Goal: Obtain resource: Obtain resource

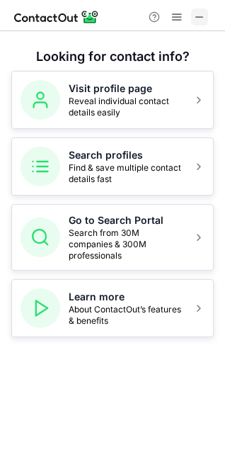
click at [198, 19] on span at bounding box center [199, 16] width 11 height 11
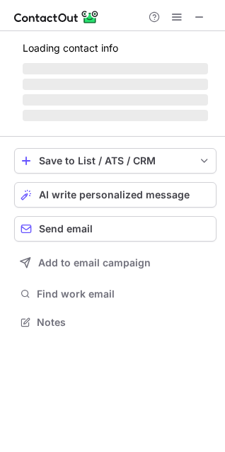
scroll to position [331, 225]
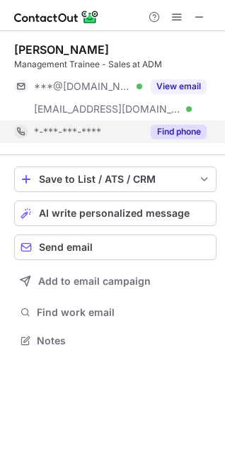
click at [188, 131] on button "Find phone" at bounding box center [179, 132] width 56 height 14
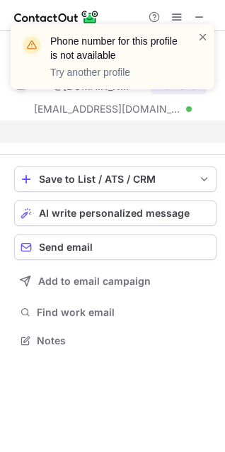
scroll to position [308, 225]
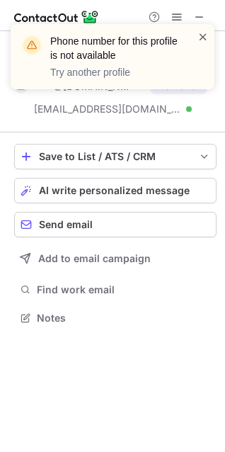
click at [203, 34] on span at bounding box center [202, 37] width 11 height 14
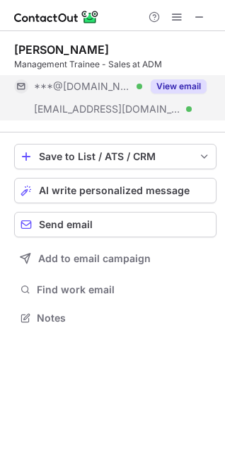
click at [183, 79] on button "View email" at bounding box center [179, 86] width 56 height 14
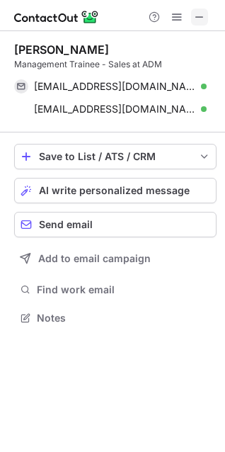
click at [195, 16] on span at bounding box center [199, 16] width 11 height 11
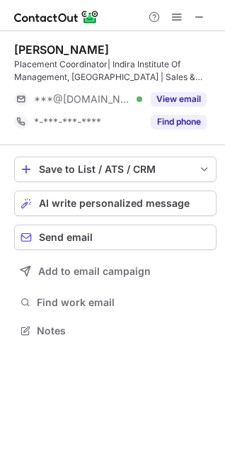
scroll to position [321, 225]
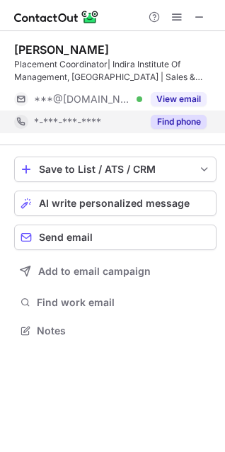
click at [182, 120] on button "Find phone" at bounding box center [179, 122] width 56 height 14
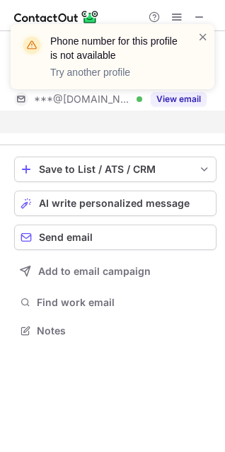
scroll to position [298, 225]
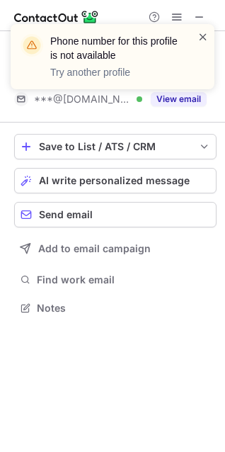
click at [202, 33] on span at bounding box center [202, 37] width 11 height 14
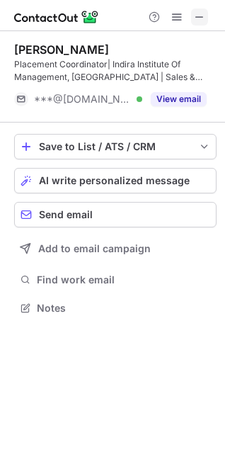
click at [202, 19] on span at bounding box center [199, 16] width 11 height 11
